Goal: Book appointment/travel/reservation

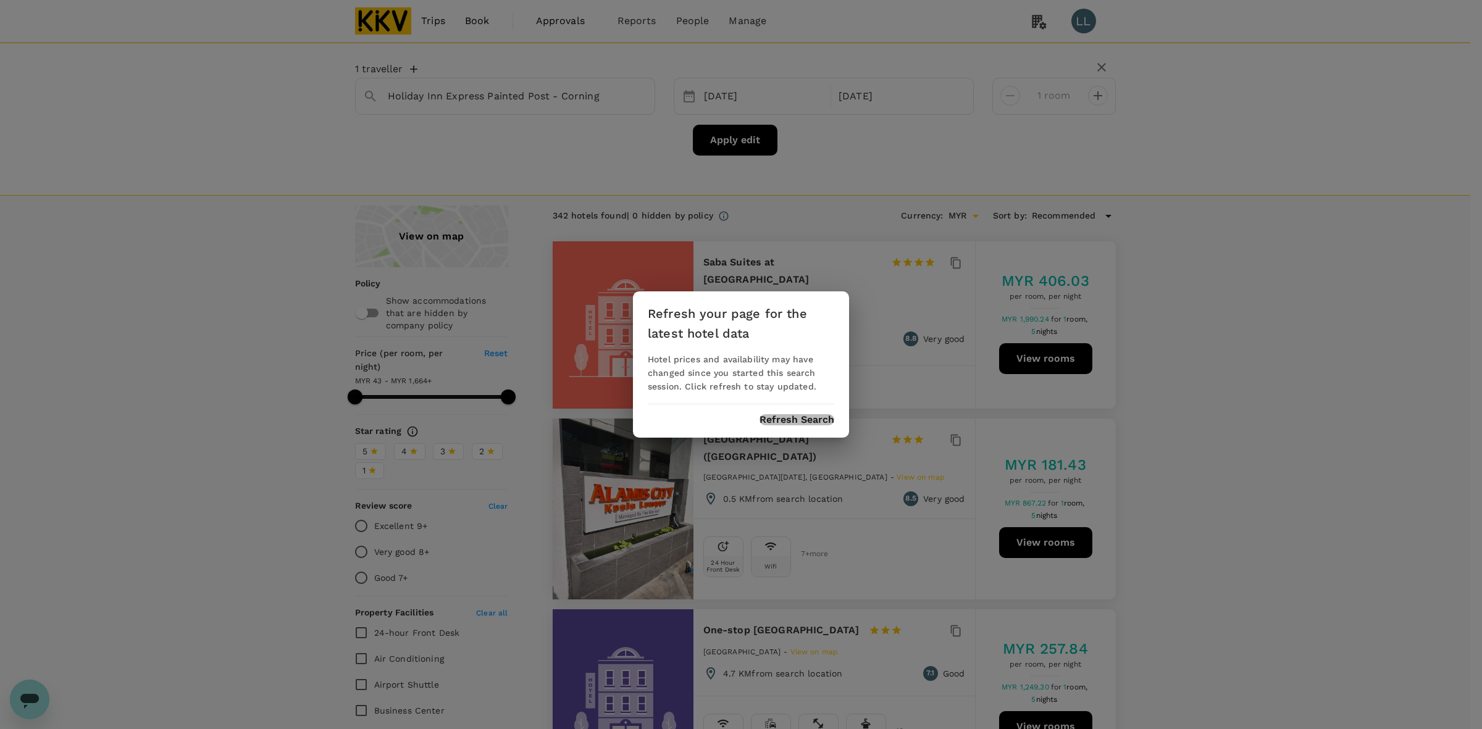
click at [792, 419] on button "Refresh Search" at bounding box center [797, 419] width 75 height 11
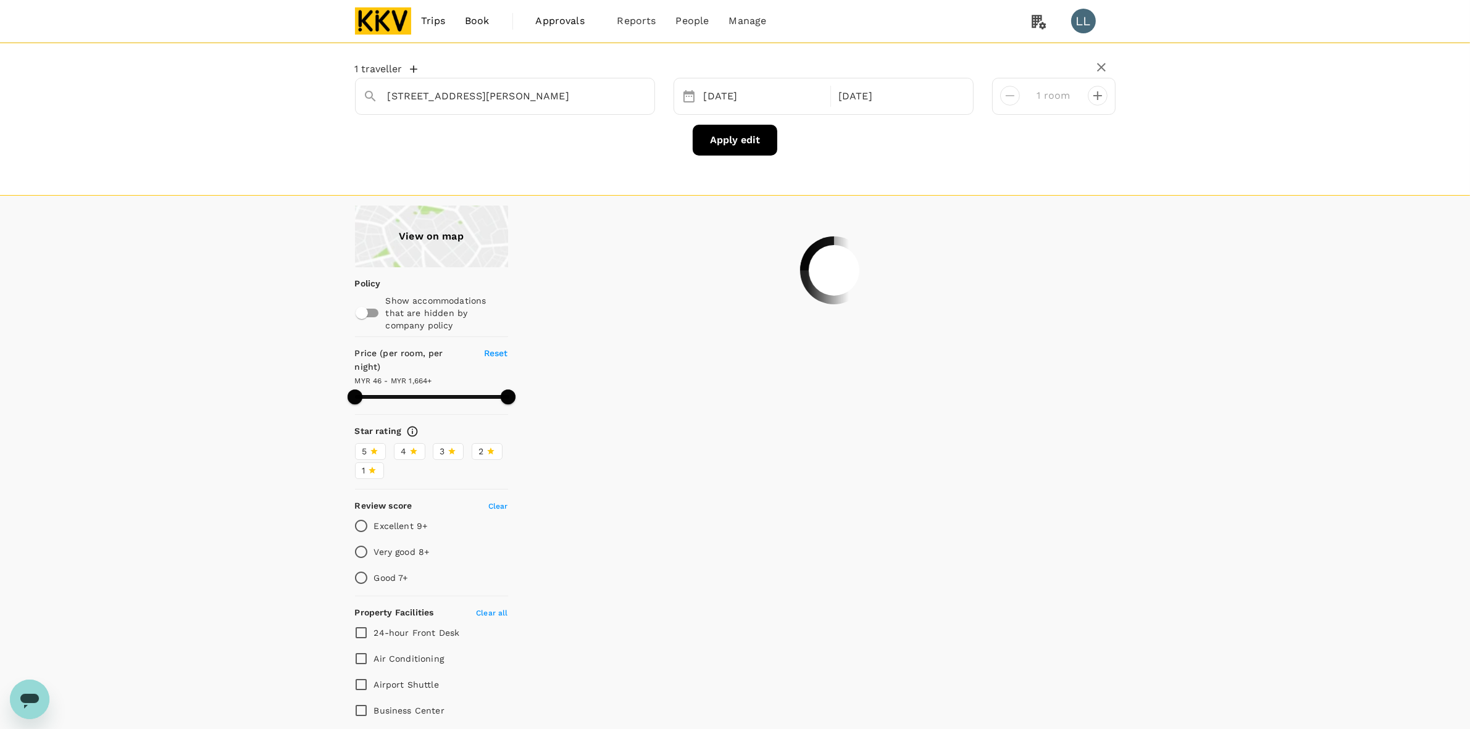
type input "1663.51"
type input "42.51"
type input "1663.51"
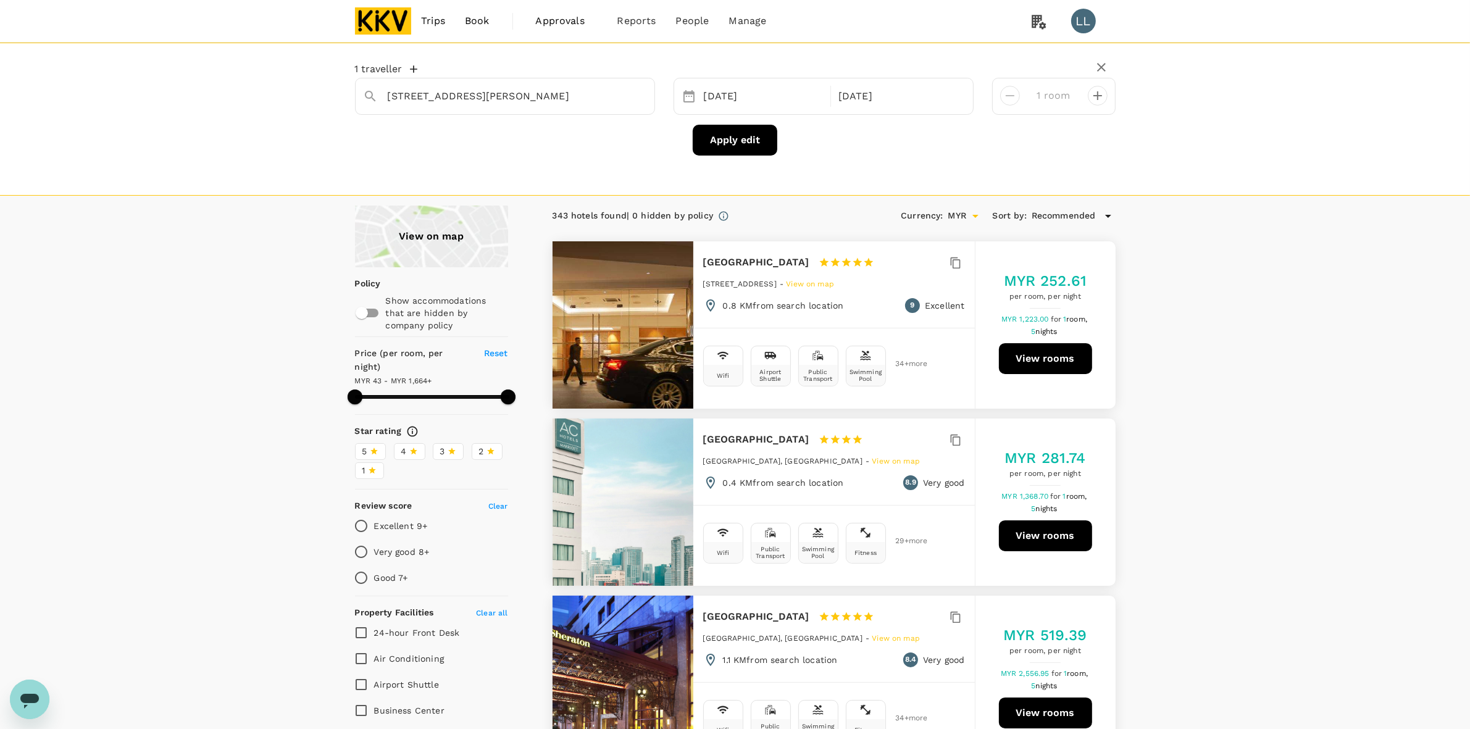
click at [561, 88] on input "[STREET_ADDRESS][PERSON_NAME]" at bounding box center [500, 95] width 225 height 19
click at [632, 94] on icon "Clear" at bounding box center [638, 96] width 12 height 12
click at [502, 132] on div "Moxy [GEOGRAPHIC_DATA] [GEOGRAPHIC_DATA]" at bounding box center [513, 134] width 217 height 12
type input "Moxy [GEOGRAPHIC_DATA] [GEOGRAPHIC_DATA]"
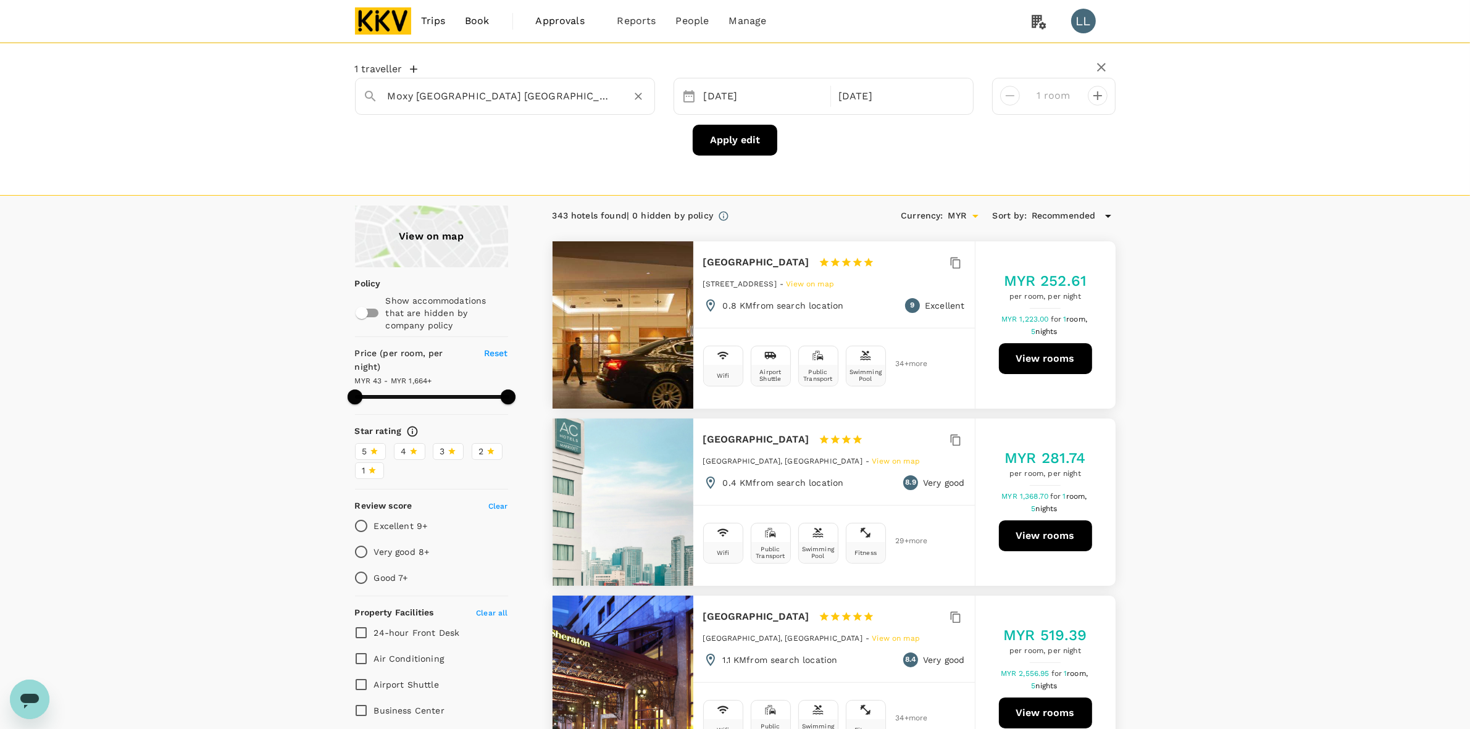
click at [748, 139] on button "Apply edit" at bounding box center [735, 140] width 85 height 31
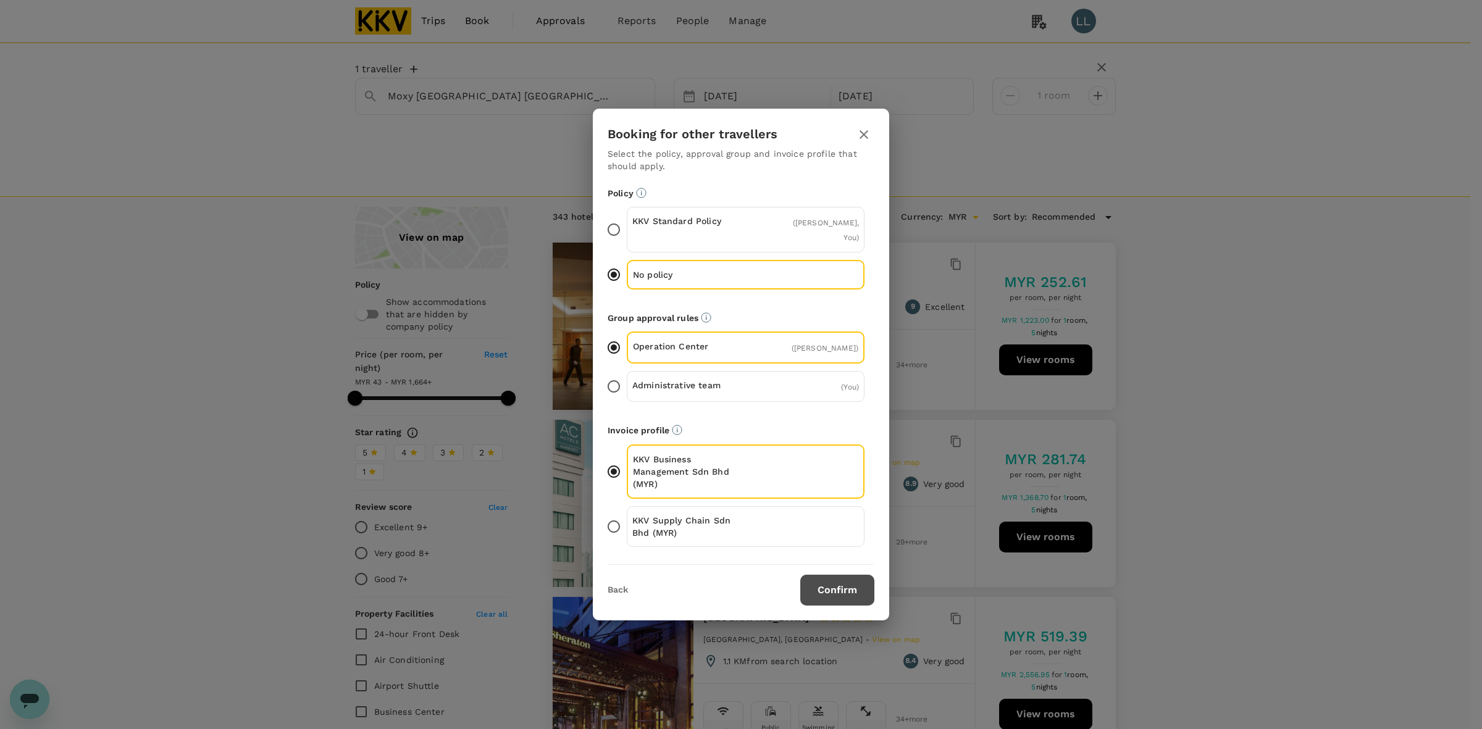
click at [850, 587] on button "Confirm" at bounding box center [837, 590] width 74 height 31
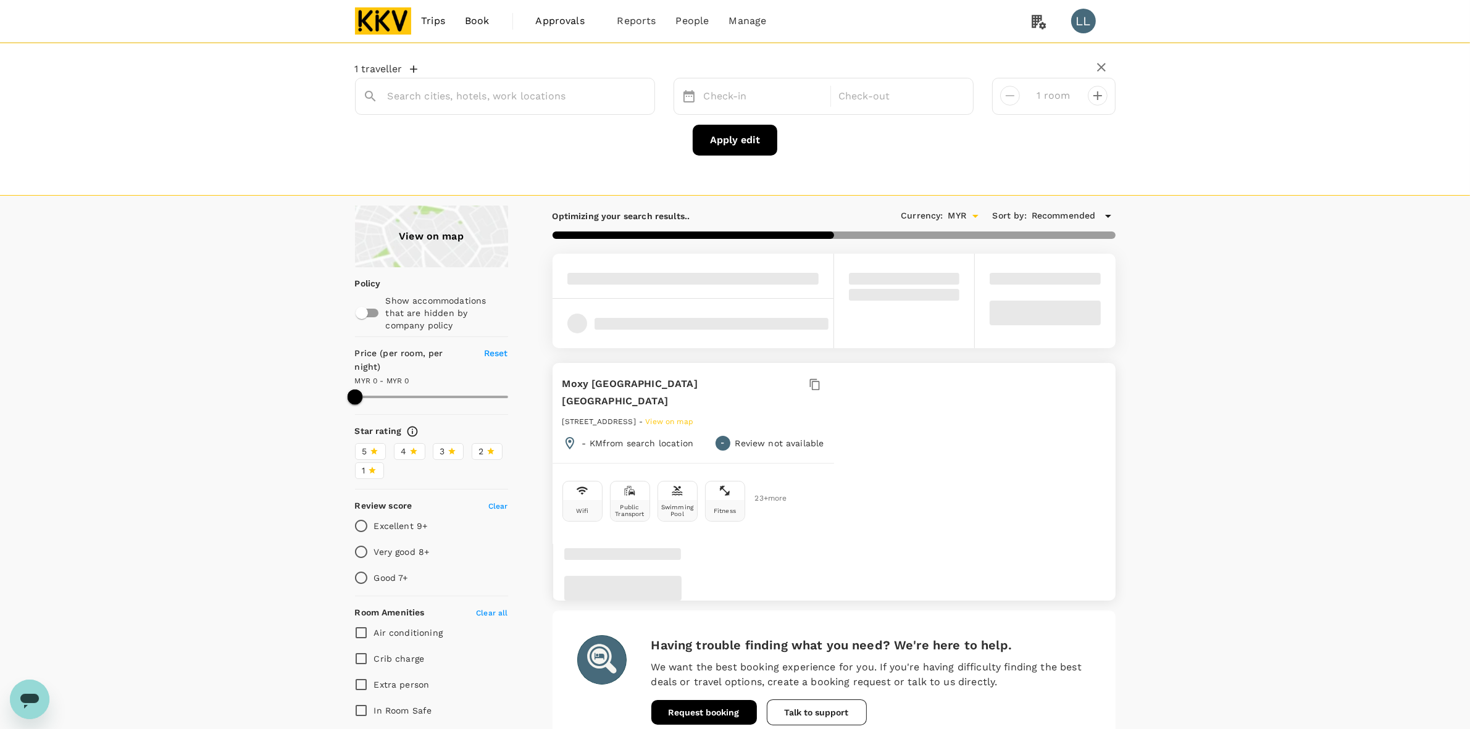
type input "Moxy [GEOGRAPHIC_DATA] [GEOGRAPHIC_DATA]"
click at [1205, 473] on div "View on map Policy Show accommodations that are hidden by company policy Price …" at bounding box center [735, 606] width 1470 height 800
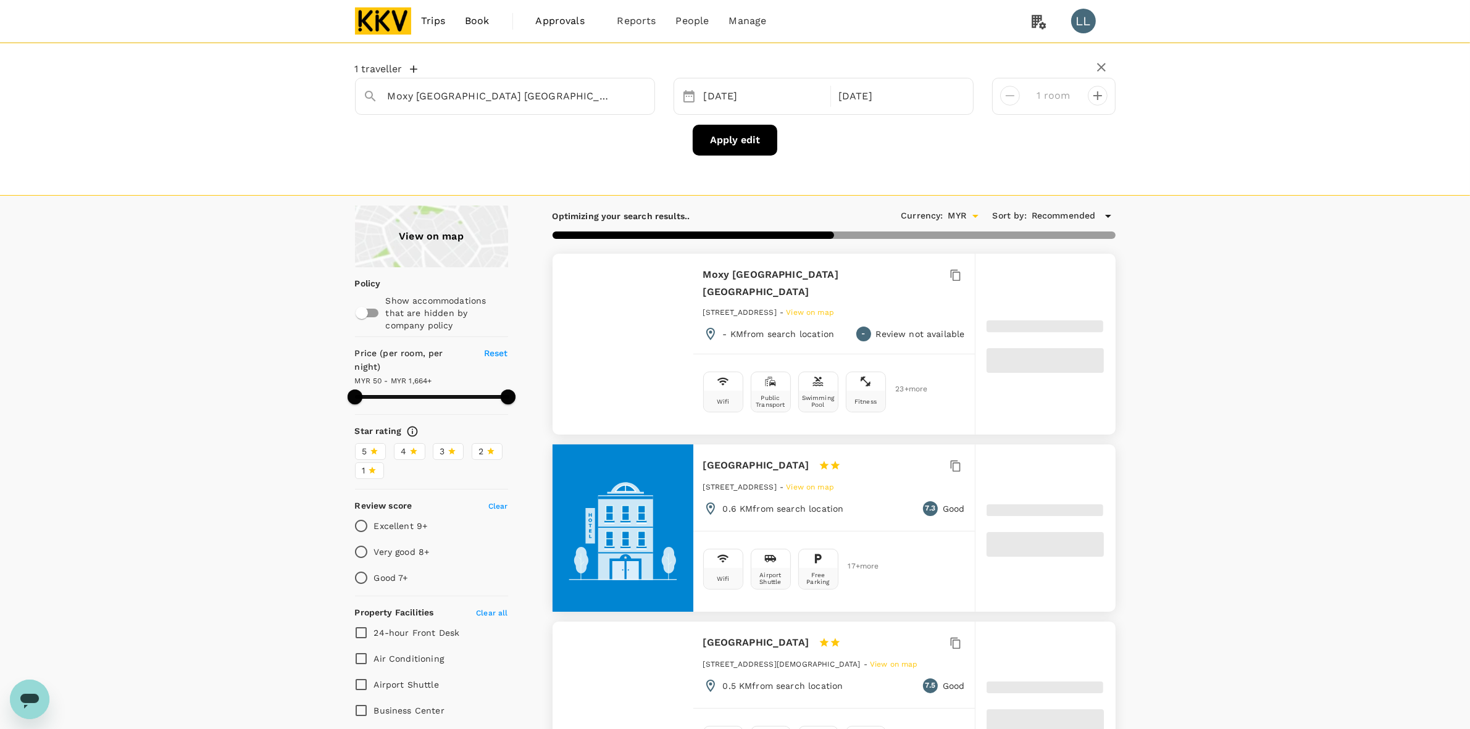
type input "1664.26"
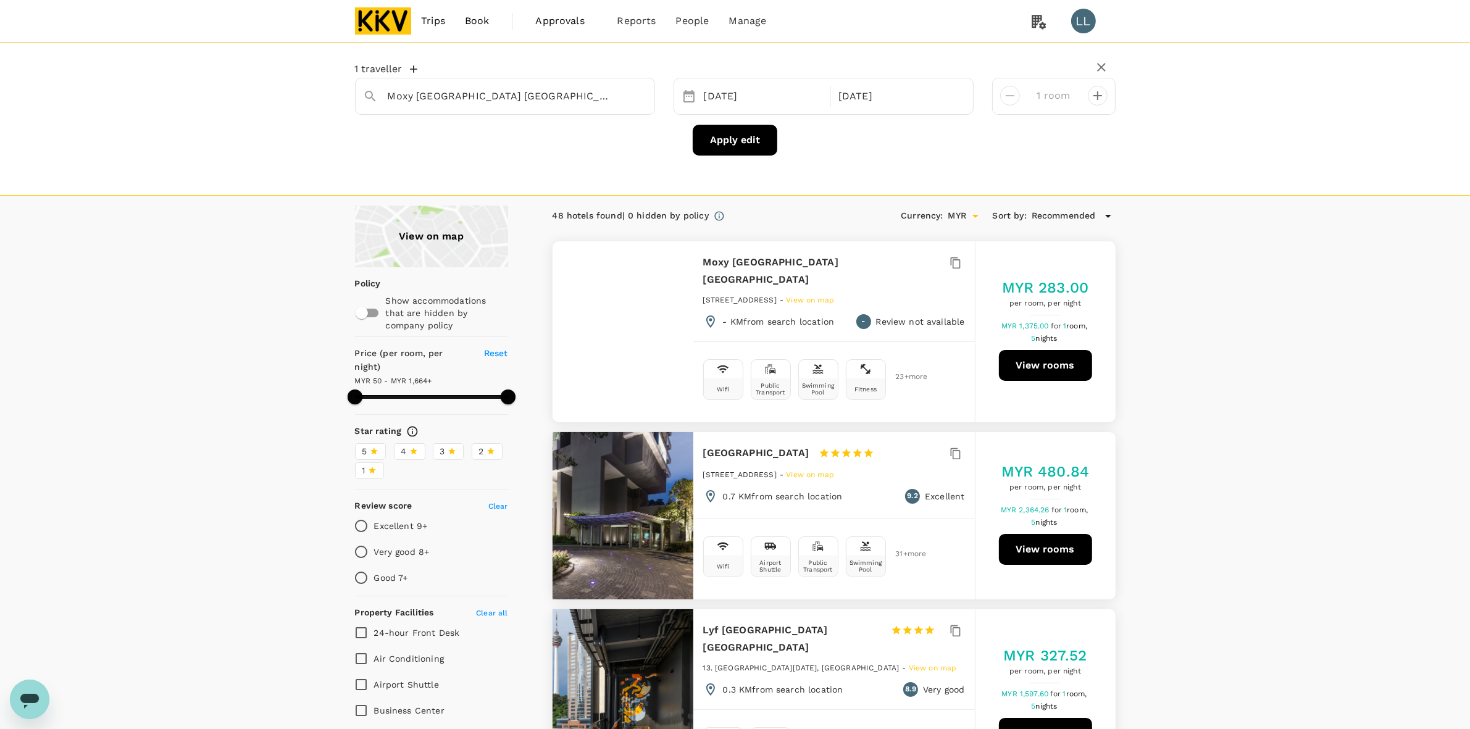
click at [1062, 365] on button "View rooms" at bounding box center [1045, 365] width 93 height 31
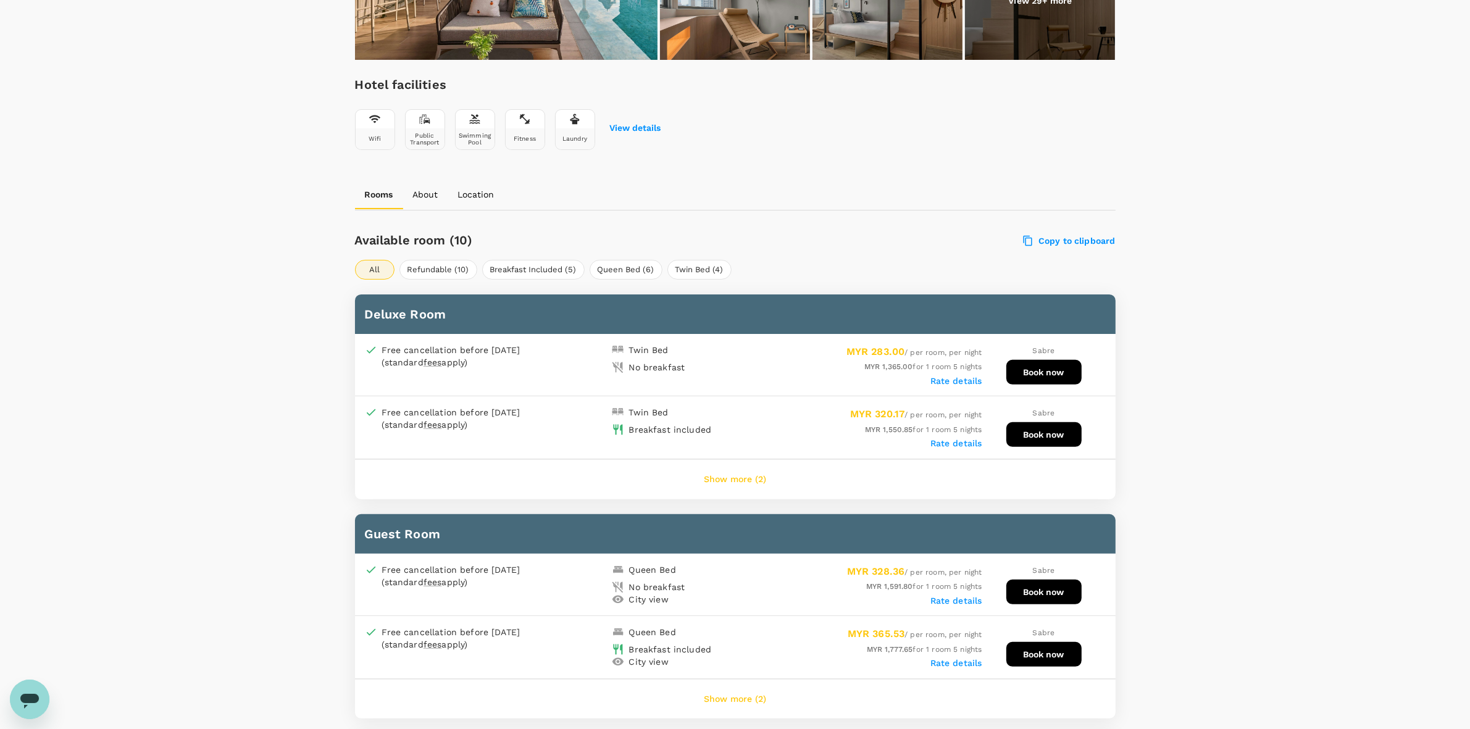
scroll to position [381, 0]
click at [750, 477] on button "Show more (2)" at bounding box center [735, 481] width 97 height 30
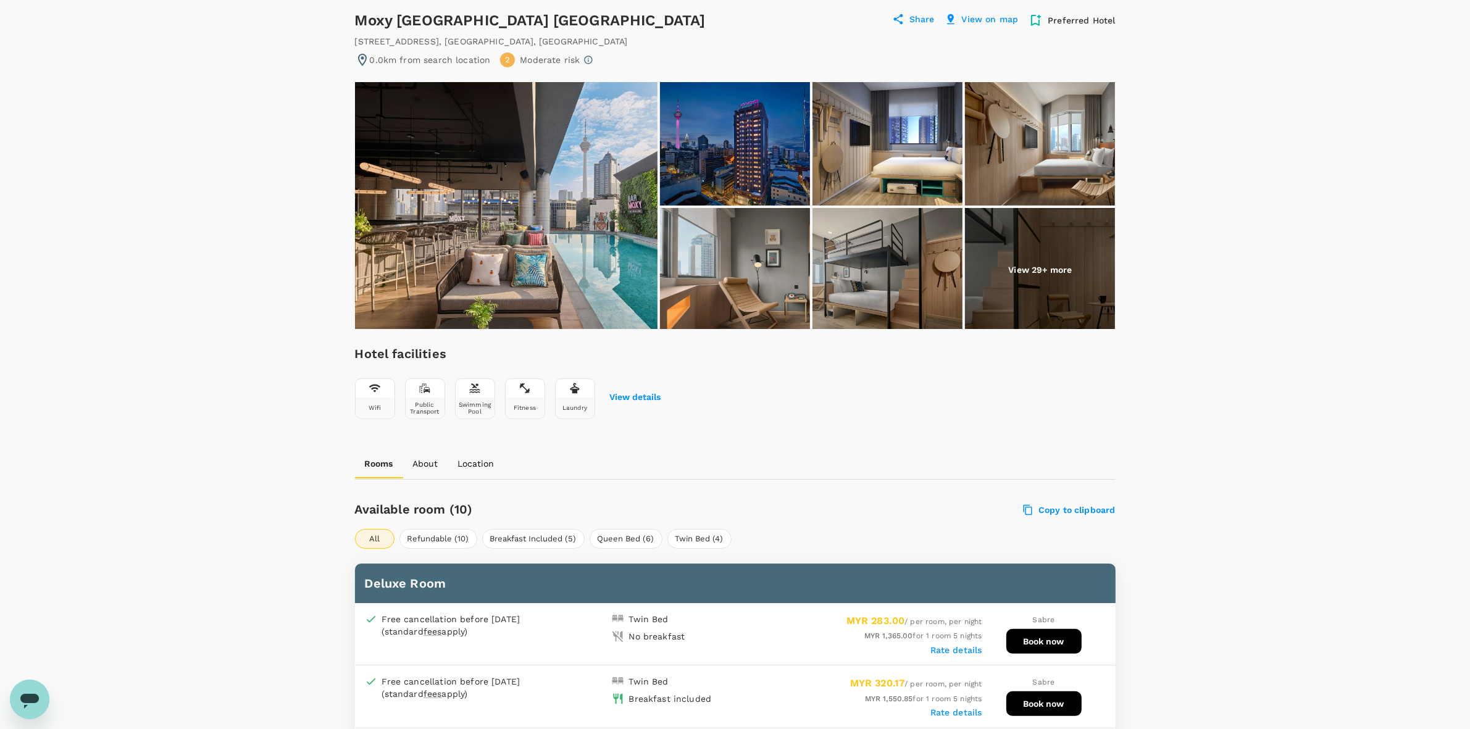
scroll to position [103, 0]
